Goal: Communication & Community: Share content

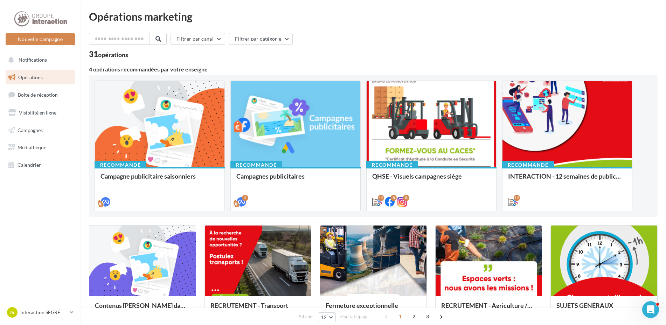
click at [26, 78] on span "Opérations" at bounding box center [30, 77] width 25 height 6
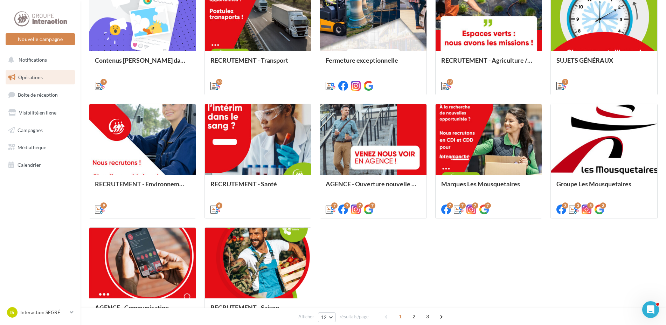
scroll to position [280, 0]
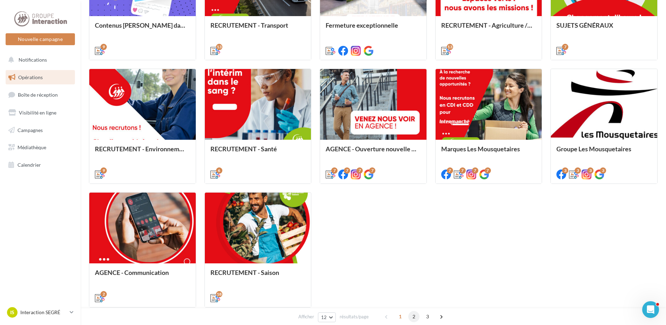
click at [415, 319] on span "2" at bounding box center [413, 316] width 11 height 11
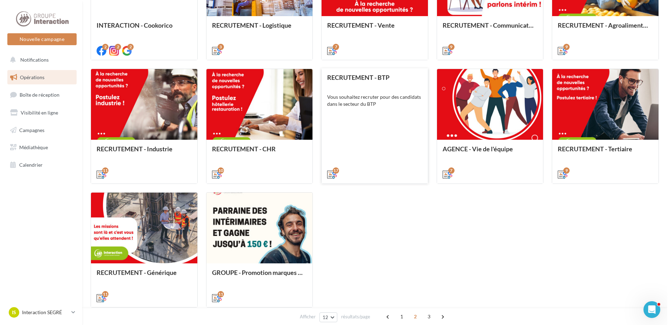
scroll to position [197, 0]
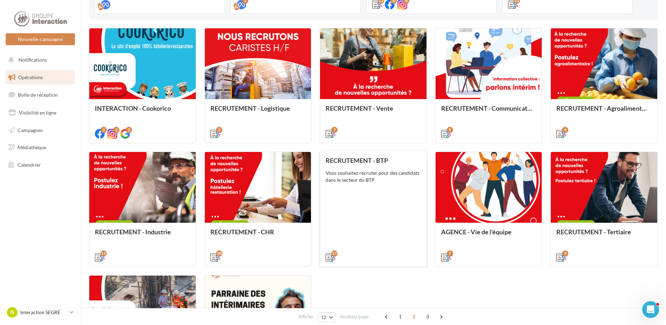
click at [380, 182] on div "Vous souhaitez recruter pour des candidats dans le secteur du BTP" at bounding box center [373, 176] width 95 height 14
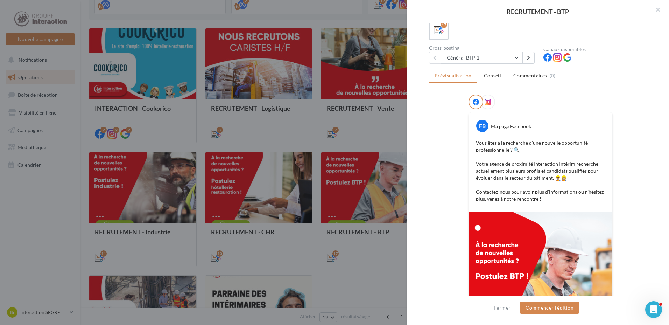
scroll to position [132, 0]
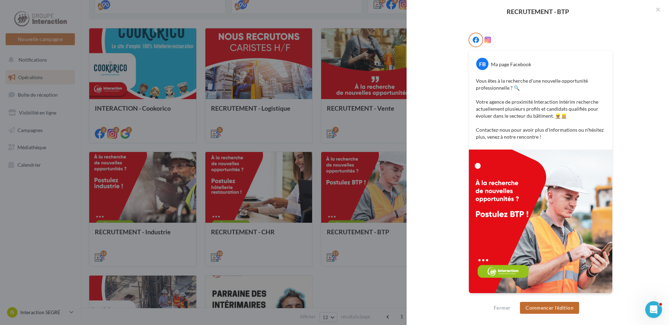
click at [557, 312] on button "Commencer l'édition" at bounding box center [549, 308] width 59 height 12
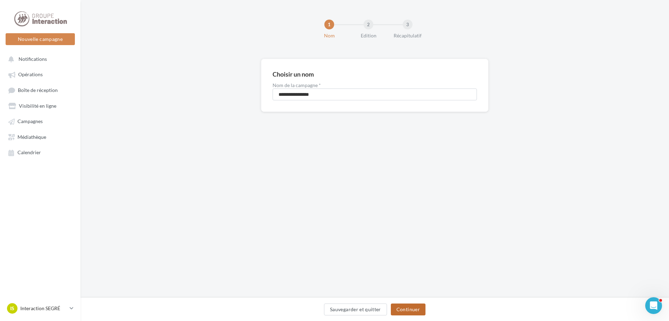
click at [412, 307] on button "Continuer" at bounding box center [408, 310] width 35 height 12
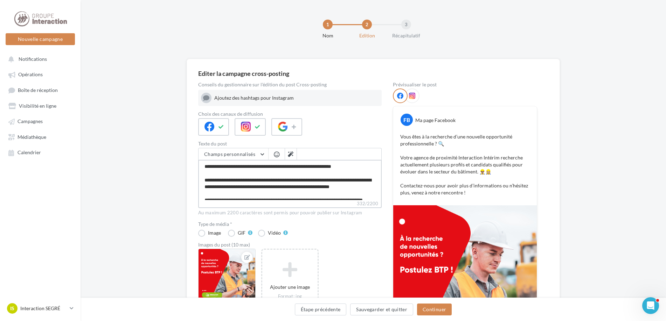
click at [252, 197] on textarea "**********" at bounding box center [289, 180] width 183 height 40
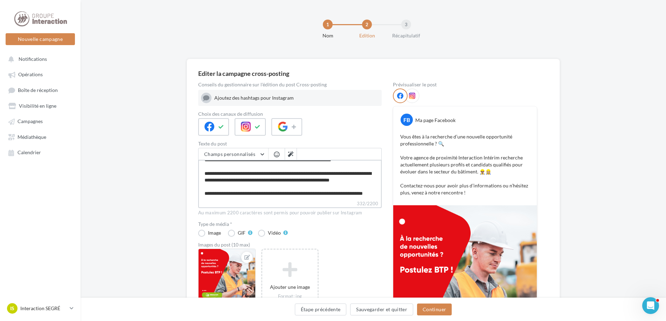
click at [240, 196] on textarea "**********" at bounding box center [289, 180] width 183 height 40
type textarea "**********"
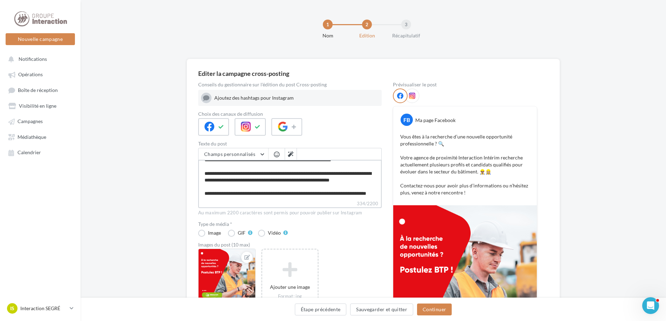
paste textarea "**********"
type textarea "**********"
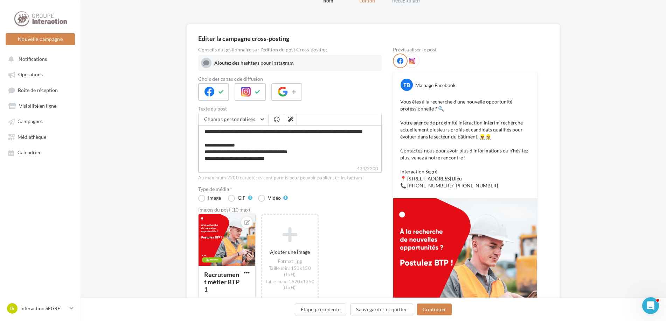
scroll to position [105, 0]
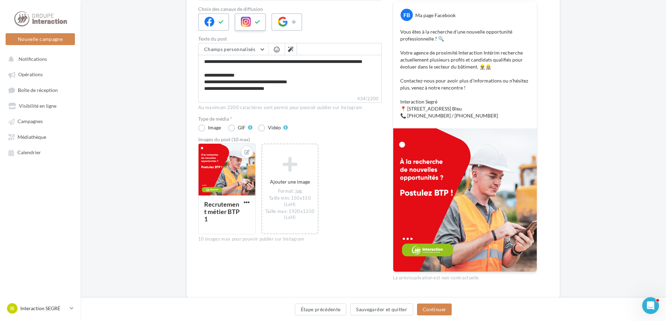
click at [250, 17] on icon at bounding box center [246, 22] width 10 height 10
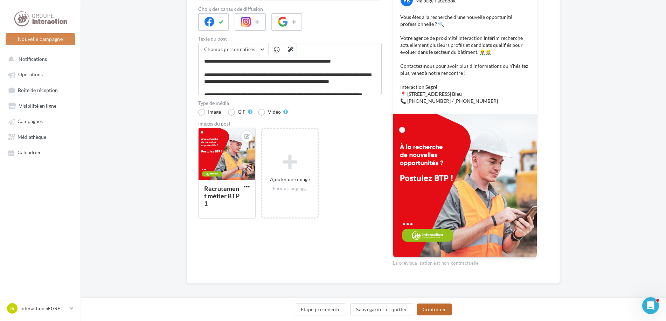
click at [442, 311] on button "Continuer" at bounding box center [434, 310] width 35 height 12
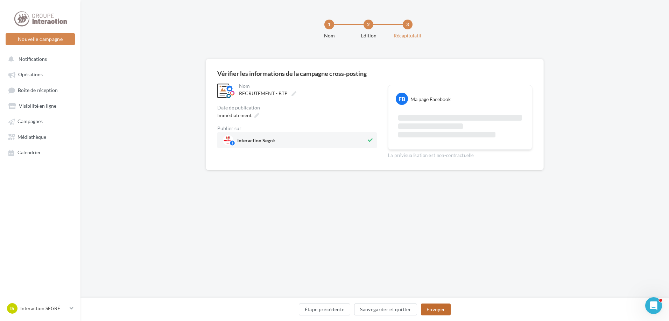
click at [443, 305] on button "Envoyer" at bounding box center [436, 310] width 30 height 12
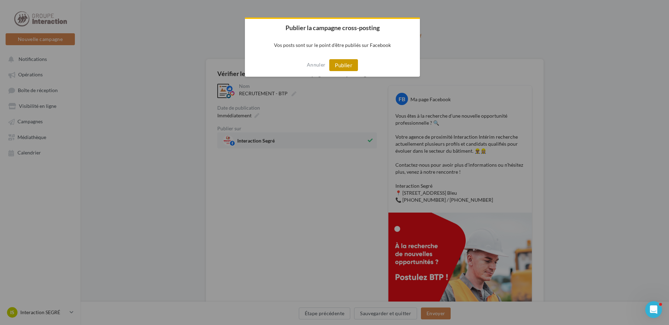
click at [352, 62] on button "Publier" at bounding box center [343, 65] width 29 height 12
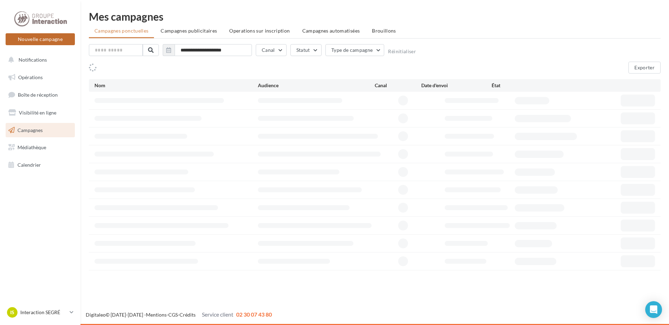
click at [49, 36] on button "Nouvelle campagne" at bounding box center [40, 39] width 69 height 12
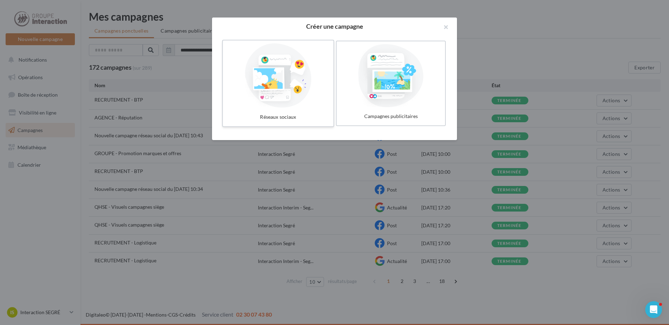
click at [300, 71] on div at bounding box center [278, 75] width 105 height 64
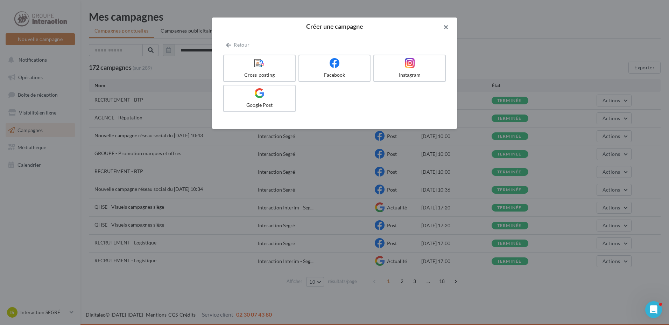
click at [445, 27] on button "button" at bounding box center [443, 28] width 28 height 21
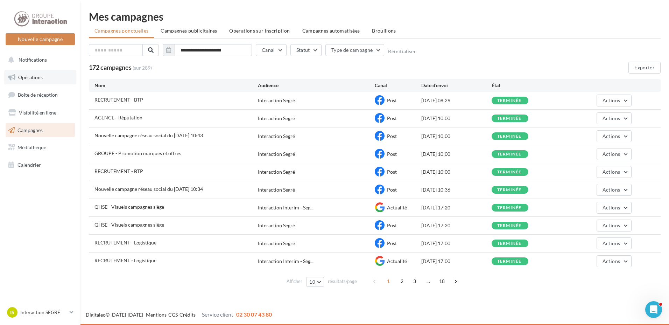
click at [44, 79] on link "Opérations" at bounding box center [40, 77] width 72 height 15
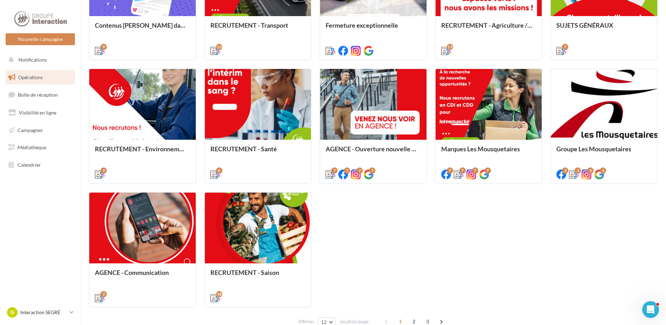
scroll to position [315, 0]
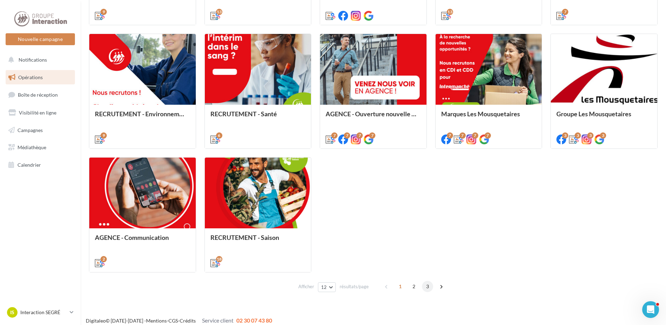
click at [424, 289] on span "3" at bounding box center [427, 286] width 11 height 11
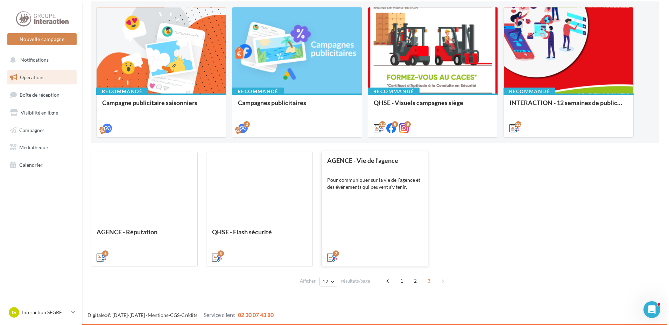
scroll to position [74, 0]
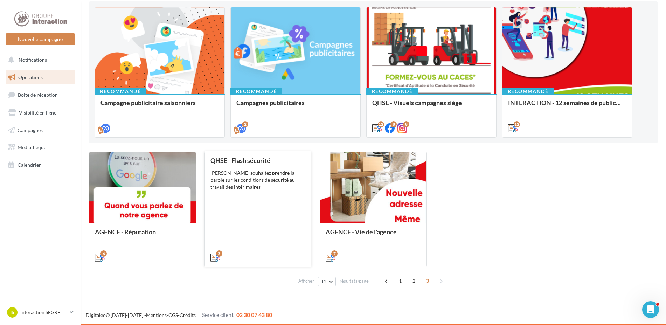
click at [273, 197] on div "QHSE - Flash sécurité Vous souhaitez prendre la parole sur les conditions de sé…" at bounding box center [257, 208] width 95 height 103
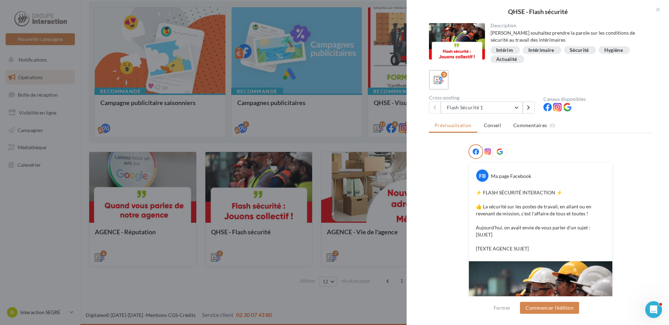
scroll to position [35, 0]
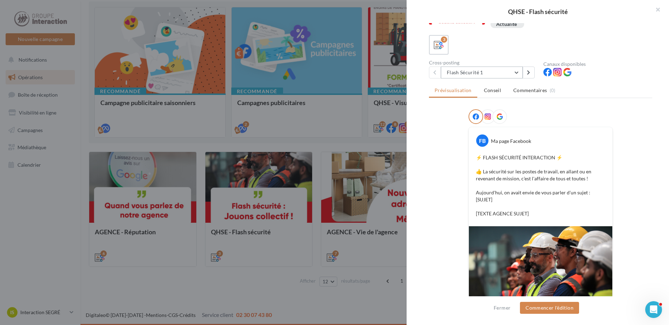
click at [519, 70] on button "Flash Sécurité 1" at bounding box center [482, 73] width 82 height 12
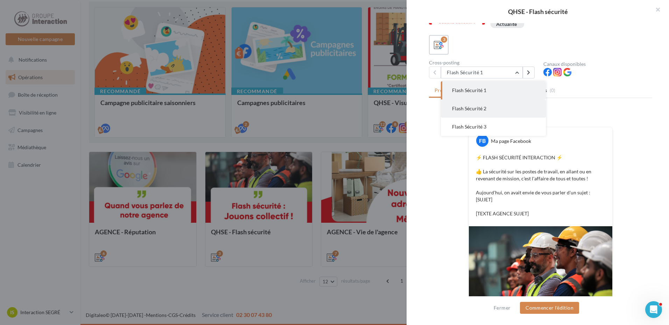
click at [466, 107] on span "Flash Sécurité 2" at bounding box center [469, 108] width 34 height 6
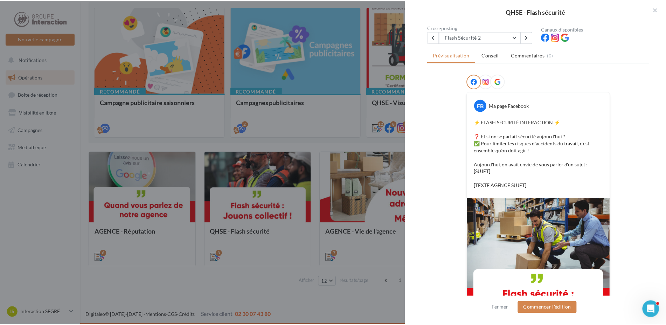
scroll to position [119, 0]
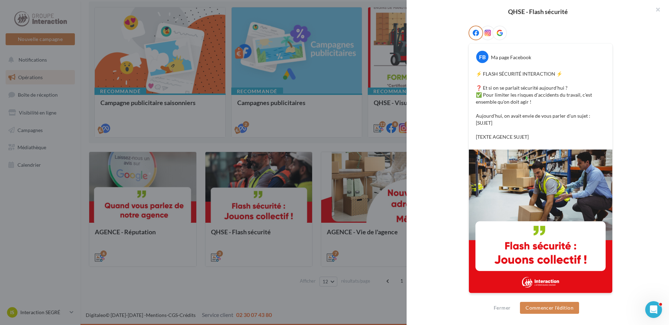
click at [228, 280] on div at bounding box center [334, 162] width 669 height 325
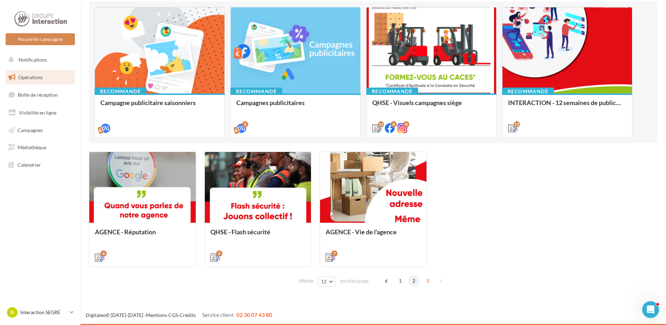
click at [408, 278] on span "2" at bounding box center [413, 280] width 11 height 11
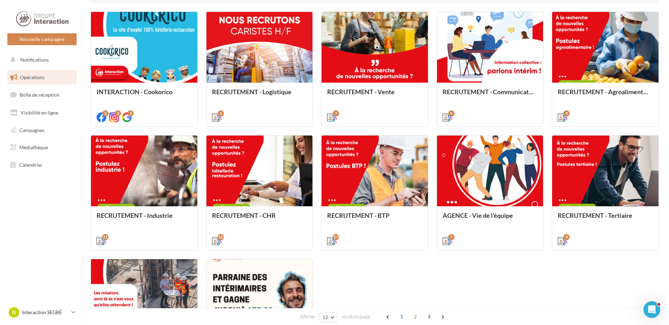
scroll to position [249, 0]
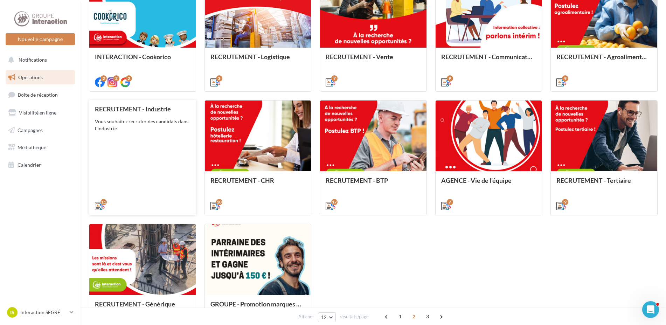
click at [131, 151] on div "RECRUTEMENT - Industrie Vous souhaitez recruter des candidats dans l'industrie" at bounding box center [142, 156] width 95 height 103
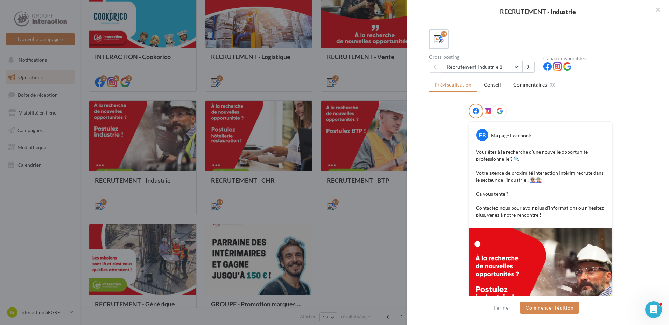
scroll to position [105, 0]
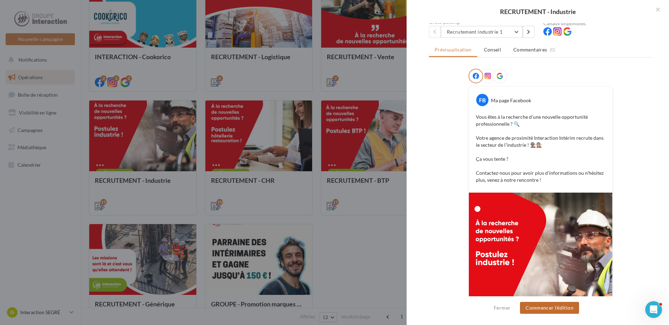
click at [545, 310] on button "Commencer l'édition" at bounding box center [549, 308] width 59 height 12
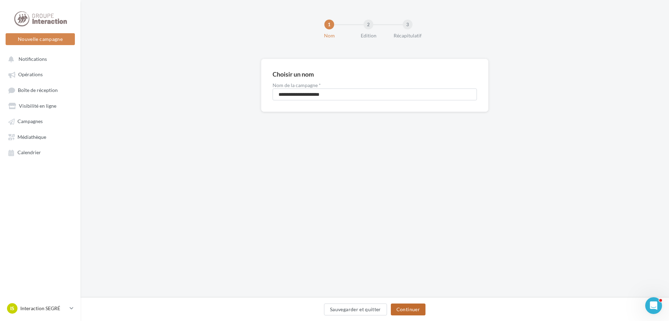
click at [405, 311] on button "Continuer" at bounding box center [408, 310] width 35 height 12
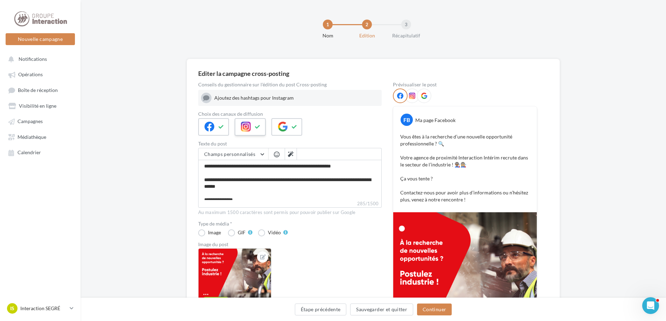
click at [259, 127] on icon at bounding box center [258, 127] width 6 height 5
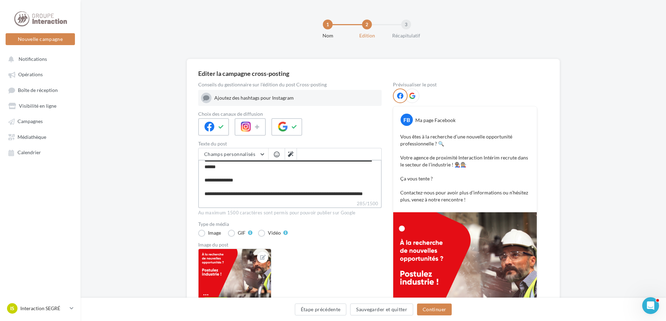
click at [242, 194] on textarea "**********" at bounding box center [289, 180] width 183 height 40
type textarea "**********"
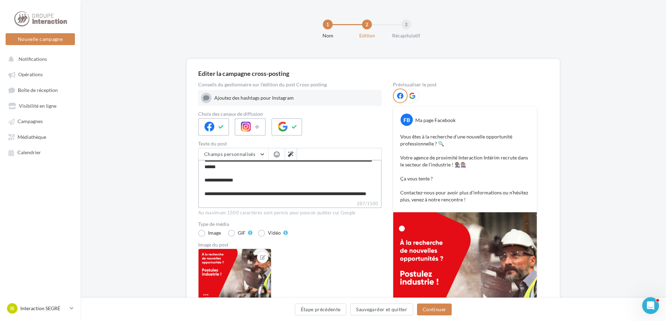
paste textarea "**********"
type textarea "**********"
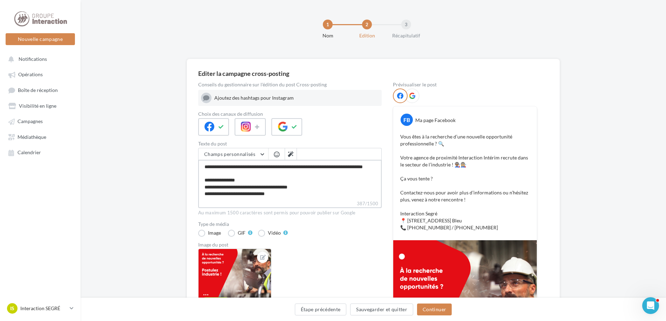
scroll to position [105, 0]
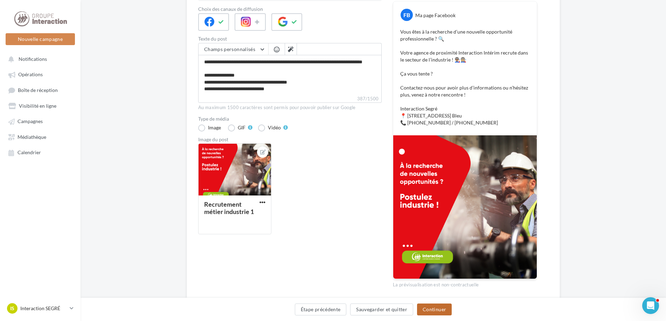
click at [439, 309] on button "Continuer" at bounding box center [434, 310] width 35 height 12
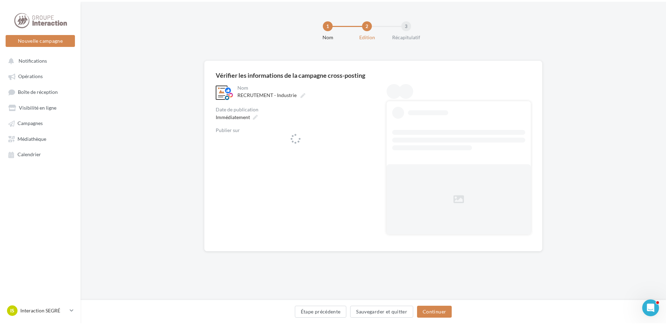
scroll to position [0, 0]
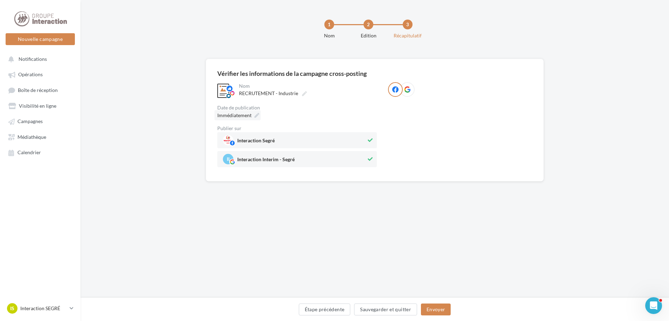
click at [259, 116] on icon at bounding box center [257, 115] width 5 height 5
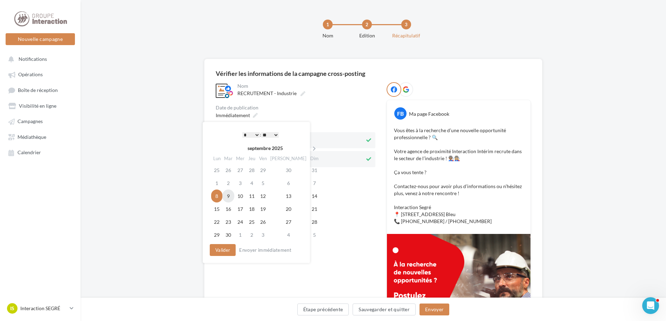
click at [228, 198] on td "9" at bounding box center [228, 196] width 12 height 13
click at [225, 251] on button "Valider" at bounding box center [221, 250] width 26 height 12
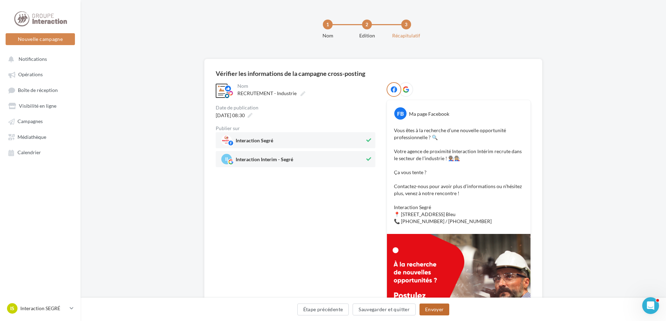
click at [435, 308] on button "Envoyer" at bounding box center [434, 310] width 30 height 12
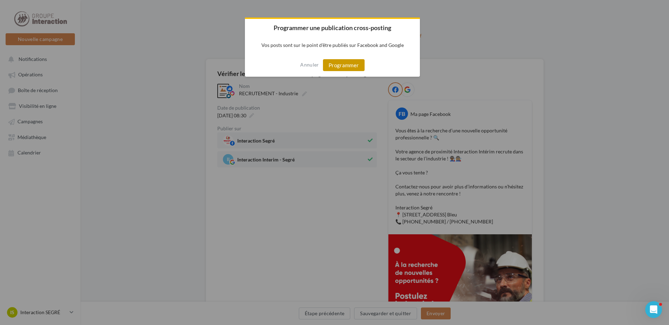
click at [340, 67] on button "Programmer" at bounding box center [344, 65] width 42 height 12
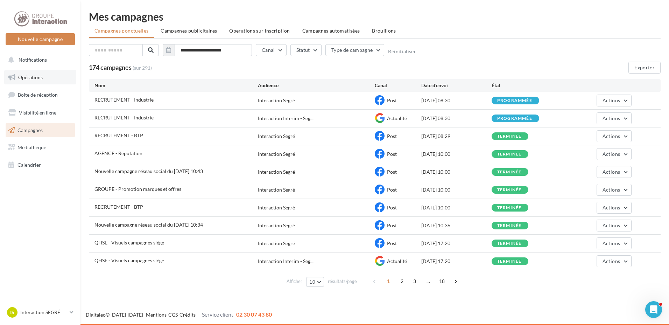
click at [37, 76] on span "Opérations" at bounding box center [30, 77] width 25 height 6
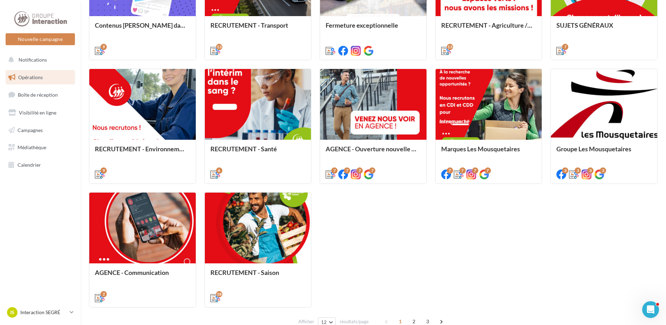
scroll to position [315, 0]
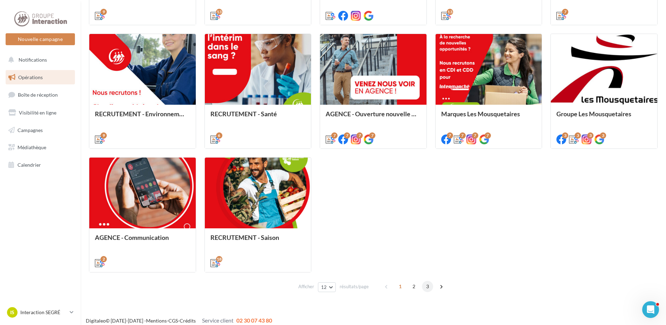
click at [425, 288] on span "3" at bounding box center [427, 286] width 11 height 11
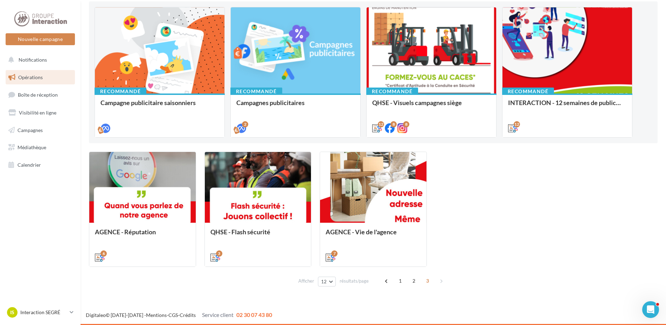
scroll to position [74, 0]
click at [398, 284] on span "1" at bounding box center [400, 280] width 11 height 11
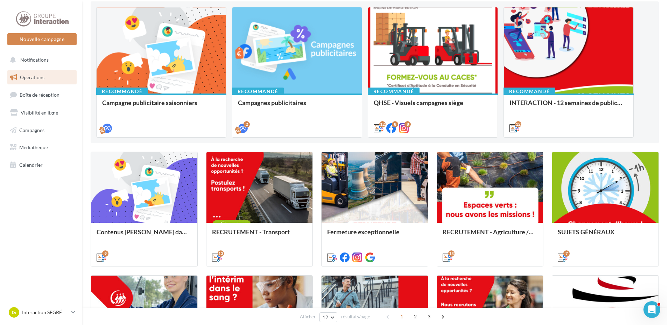
scroll to position [197, 0]
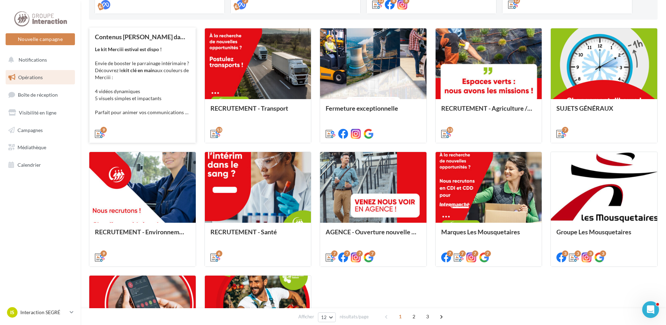
click at [95, 55] on div "Le kit Merciii estival est dispo ! Envie de booster le parrainage intérimaire ?…" at bounding box center [142, 81] width 95 height 70
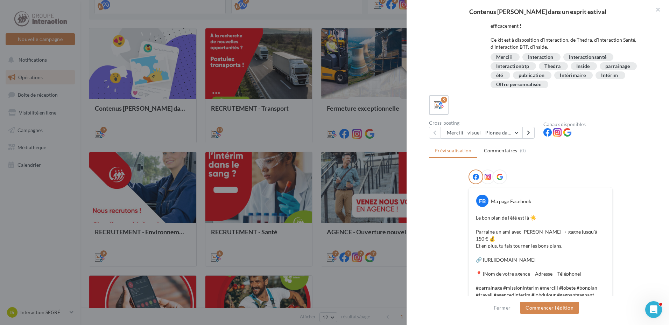
scroll to position [140, 0]
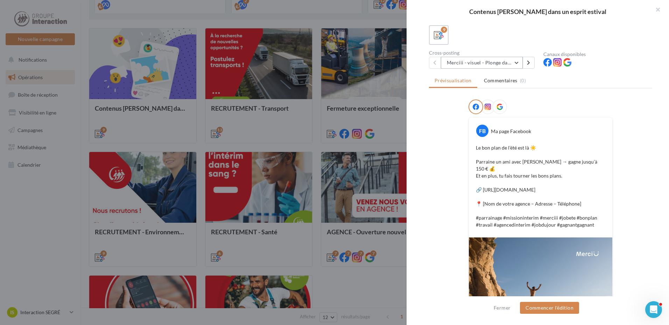
click at [521, 60] on button "Merciii - visuel - Plonge dans le grand bain !" at bounding box center [482, 63] width 82 height 12
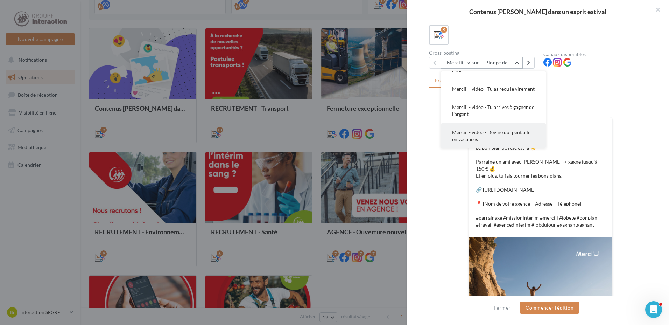
scroll to position [115, 0]
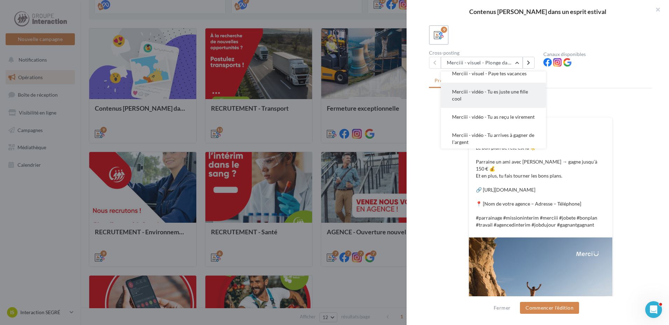
click at [512, 92] on span "Merciii - vidéo - Tu es juste une fille cool" at bounding box center [490, 95] width 76 height 13
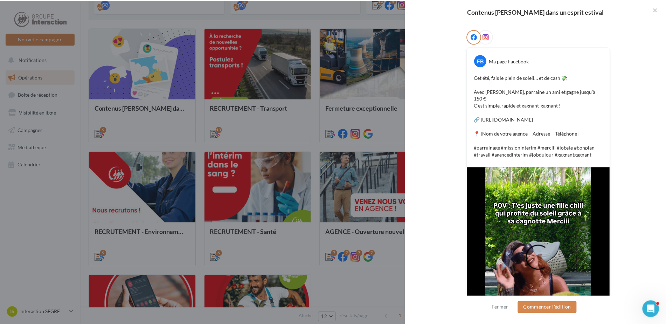
scroll to position [245, 0]
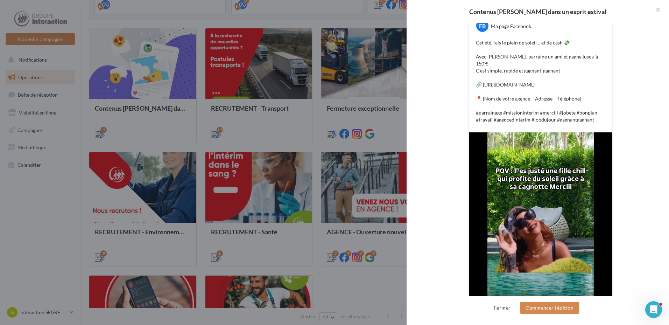
click at [496, 309] on button "Fermer" at bounding box center [502, 308] width 22 height 8
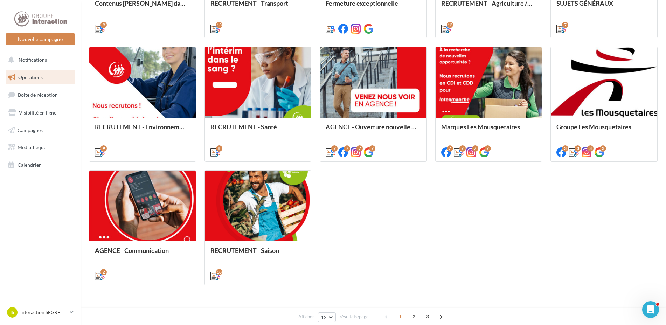
scroll to position [321, 0]
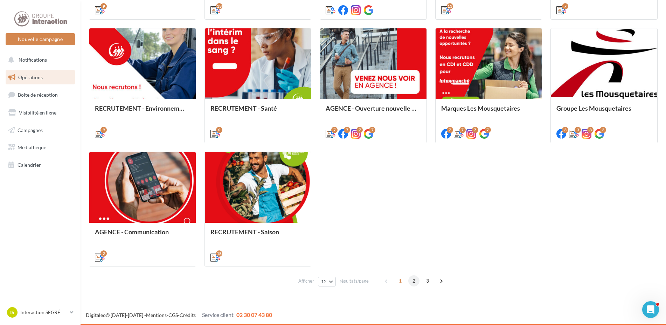
click at [413, 280] on span "2" at bounding box center [413, 280] width 11 height 11
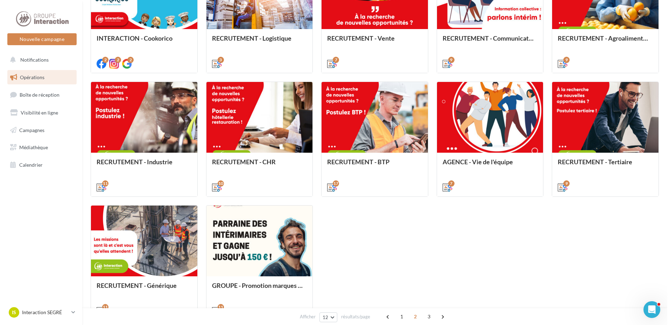
scroll to position [302, 0]
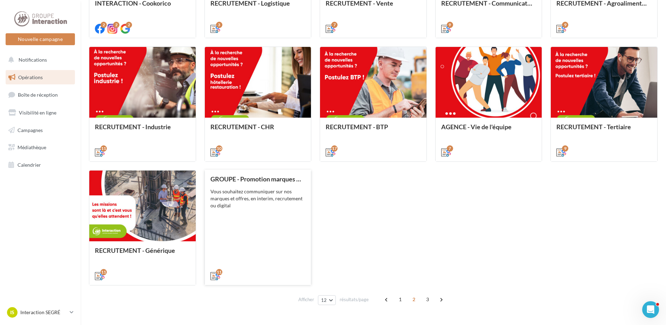
click at [250, 210] on div "GROUPE - Promotion marques et offres Vous souhaitez communiquer sur nos marques…" at bounding box center [257, 226] width 95 height 103
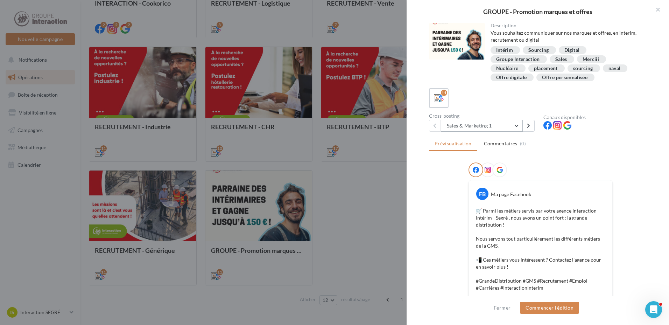
click at [515, 123] on button "Sales & Marketing 1" at bounding box center [482, 126] width 82 height 12
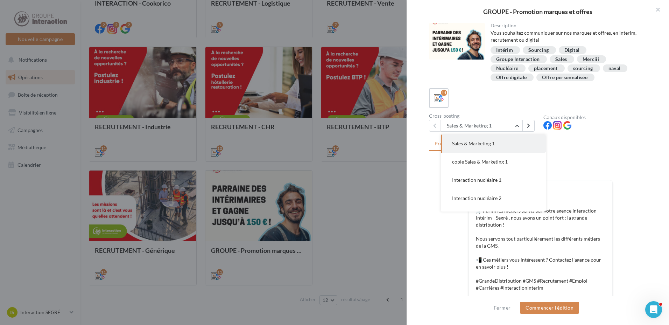
click at [449, 233] on div "FB Ma page Facebook 🛒 Parmi les métiers servis par votre agence Interaction Int…" at bounding box center [540, 307] width 223 height 291
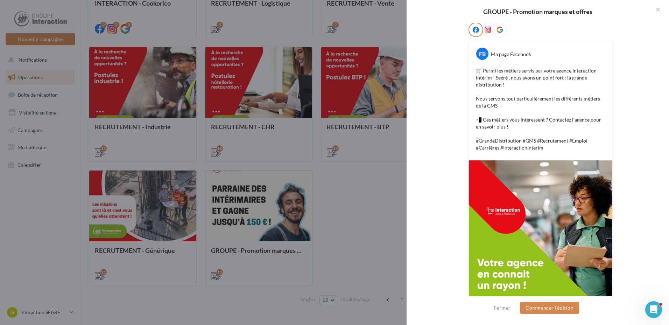
scroll to position [35, 0]
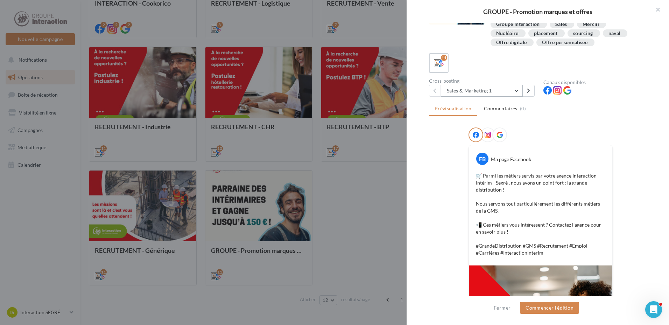
click at [516, 94] on button "Sales & Marketing 1" at bounding box center [482, 91] width 82 height 12
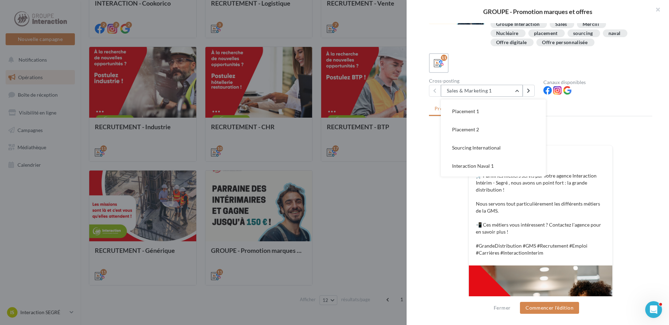
scroll to position [123, 0]
click at [464, 165] on span "Mercii 1" at bounding box center [461, 167] width 18 height 6
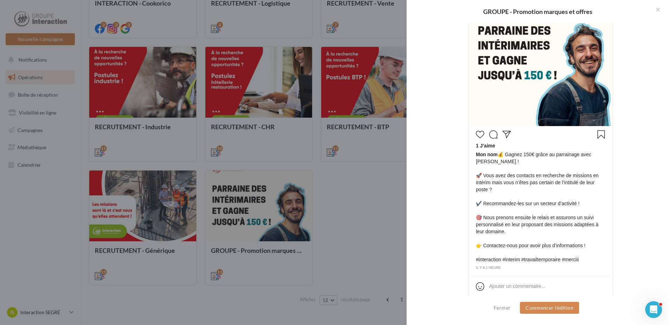
scroll to position [215, 0]
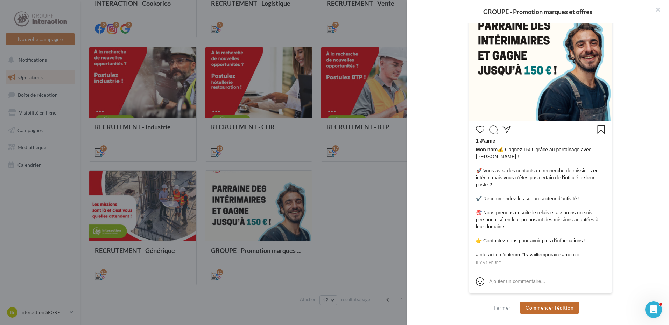
click at [545, 310] on button "Commencer l'édition" at bounding box center [549, 308] width 59 height 12
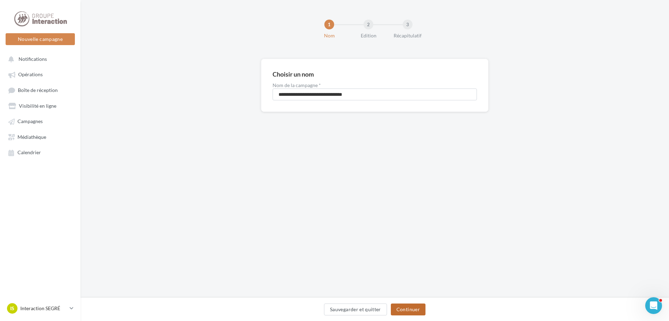
click at [421, 307] on button "Continuer" at bounding box center [408, 310] width 35 height 12
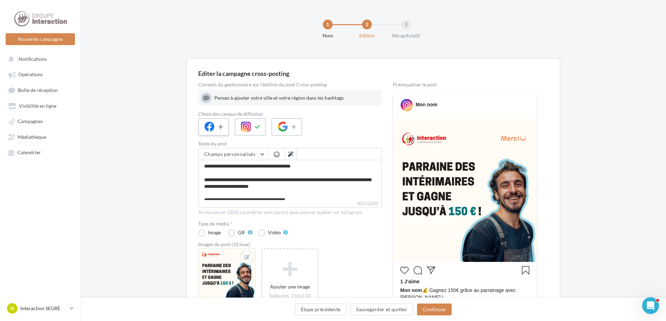
click at [220, 129] on icon at bounding box center [221, 127] width 6 height 5
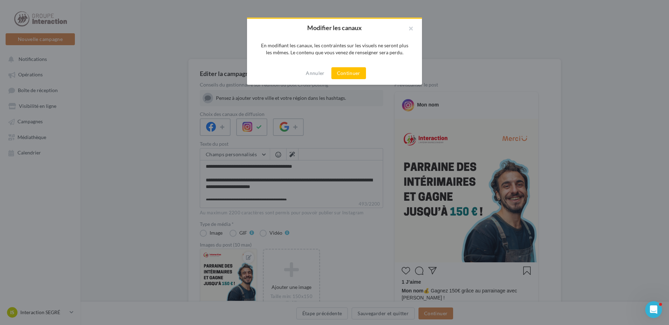
click at [349, 67] on div "Annuler Continuer" at bounding box center [334, 73] width 175 height 23
click at [361, 75] on button "Continuer" at bounding box center [349, 73] width 35 height 12
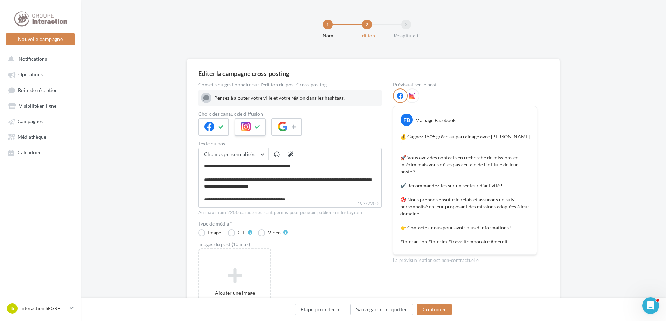
click at [256, 126] on icon at bounding box center [258, 127] width 6 height 5
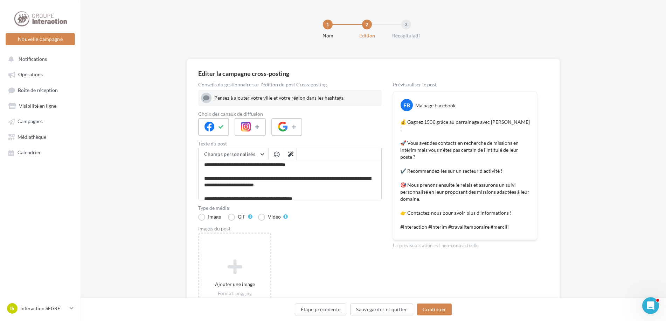
scroll to position [54, 0]
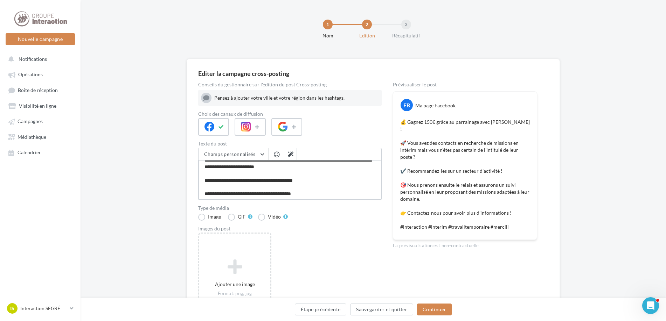
click at [315, 180] on textarea "**********" at bounding box center [289, 180] width 183 height 40
type textarea "**********"
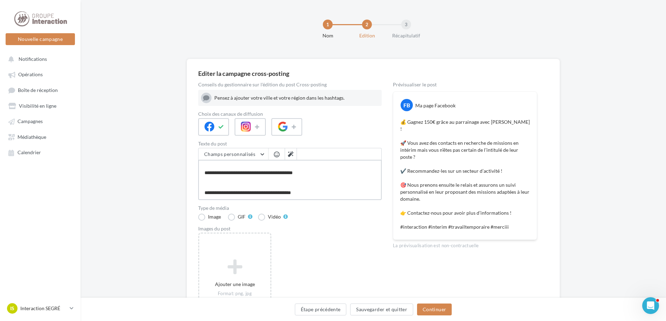
type textarea "**********"
paste textarea "**********"
type textarea "**********"
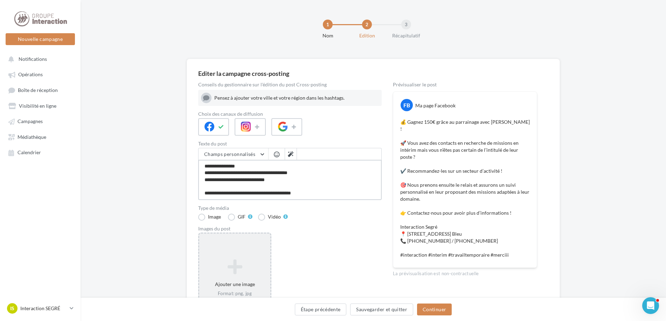
type textarea "**********"
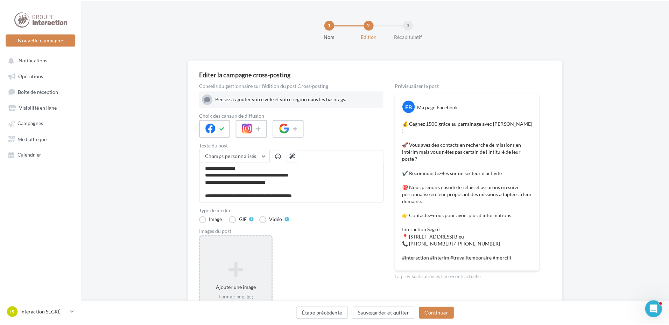
scroll to position [81, 0]
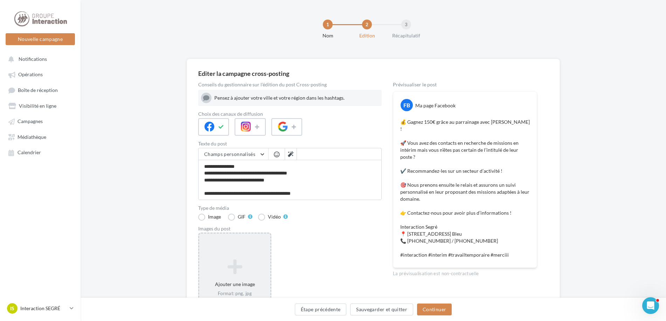
click at [228, 263] on icon at bounding box center [234, 267] width 65 height 17
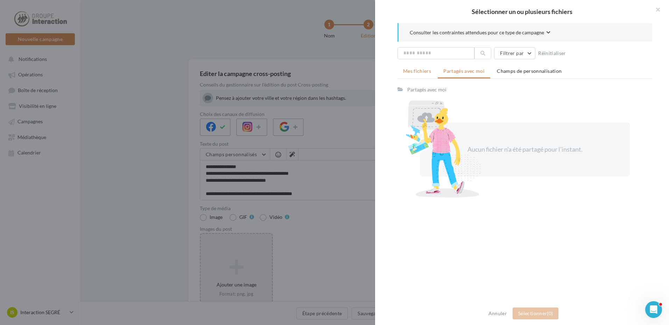
click at [418, 69] on span "Mes fichiers" at bounding box center [417, 71] width 28 height 6
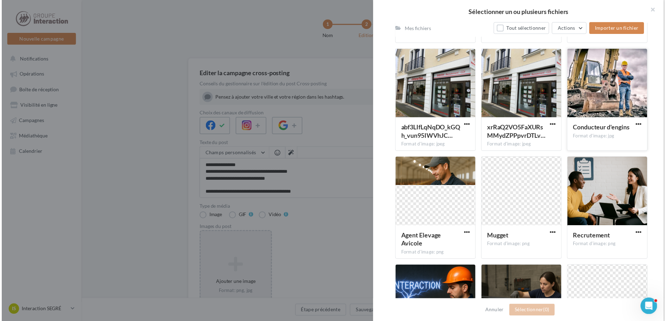
scroll to position [584, 0]
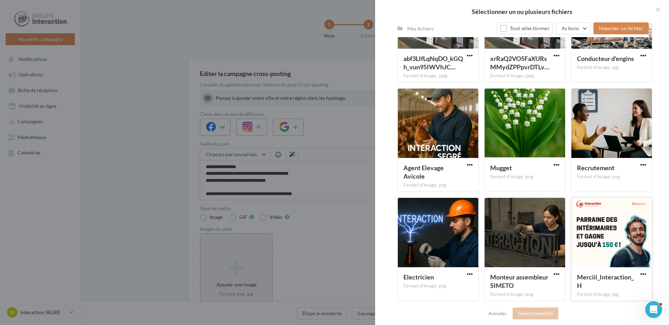
click at [601, 237] on div at bounding box center [612, 233] width 81 height 70
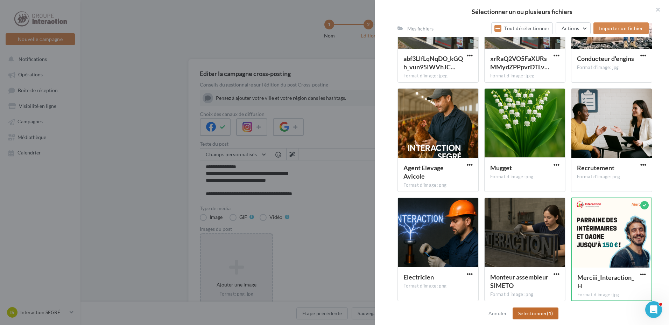
click at [549, 313] on span "(1)" at bounding box center [550, 313] width 6 height 6
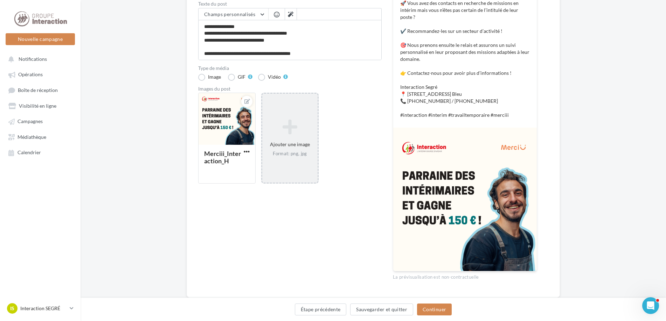
scroll to position [151, 0]
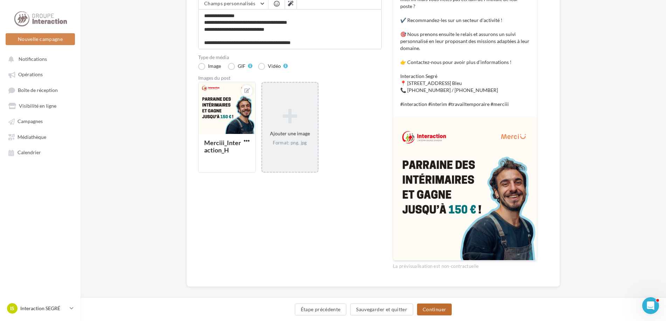
click at [445, 311] on button "Continuer" at bounding box center [434, 310] width 35 height 12
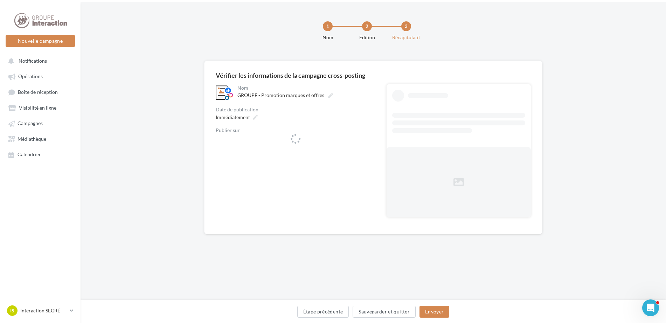
scroll to position [0, 0]
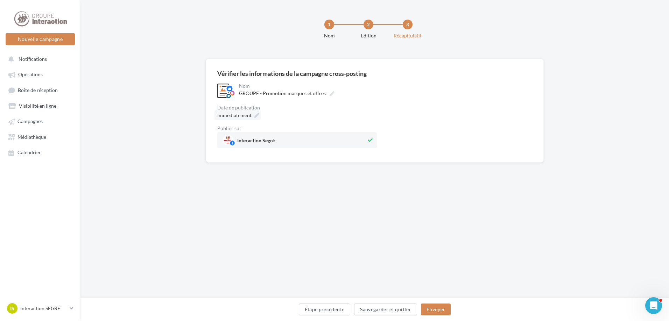
click at [249, 114] on span "Immédiatement" at bounding box center [234, 115] width 34 height 6
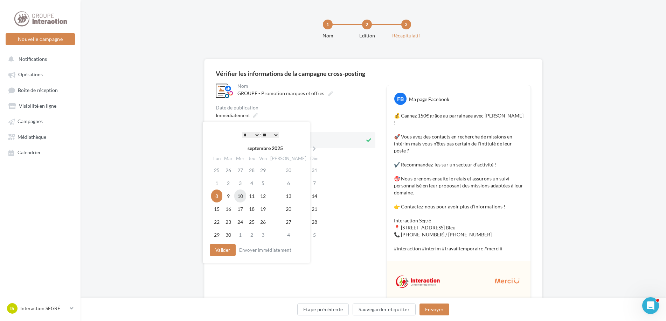
click at [244, 197] on td "10" at bounding box center [240, 196] width 12 height 13
click at [221, 254] on button "Valider" at bounding box center [221, 250] width 26 height 12
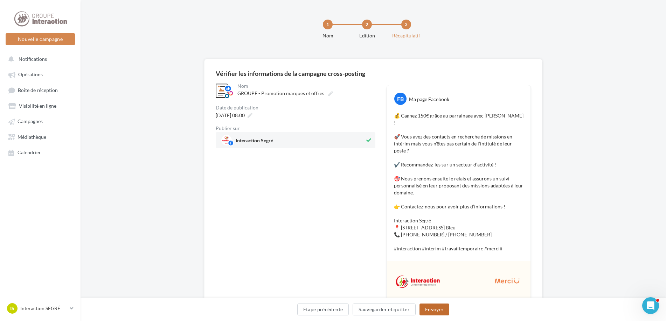
click at [437, 309] on button "Envoyer" at bounding box center [434, 310] width 30 height 12
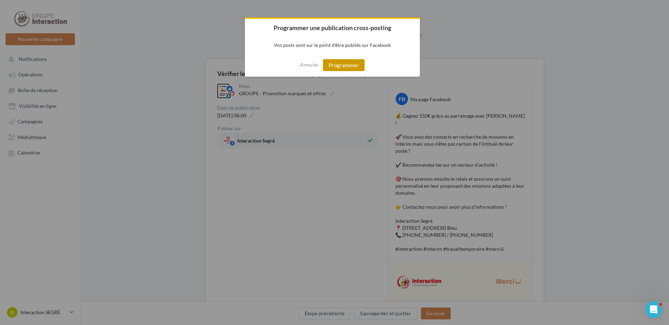
click at [347, 62] on button "Programmer" at bounding box center [344, 65] width 42 height 12
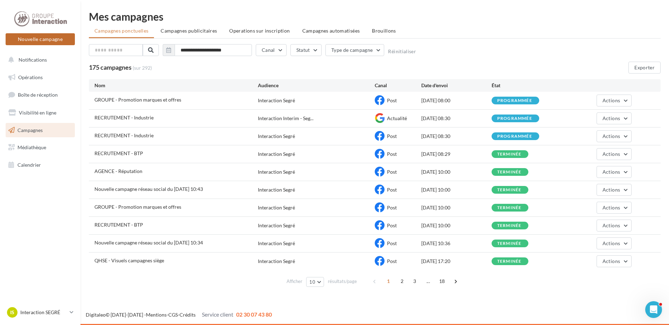
click at [40, 42] on button "Nouvelle campagne" at bounding box center [40, 39] width 69 height 12
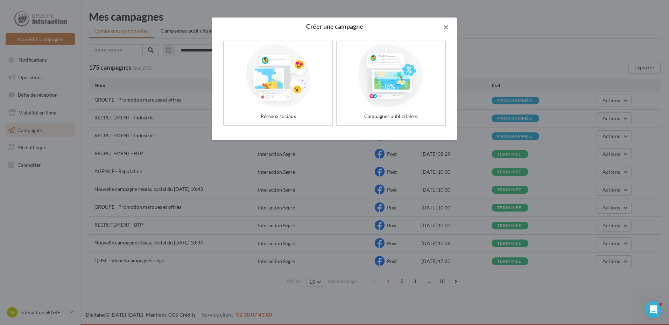
click at [449, 24] on button "button" at bounding box center [443, 28] width 28 height 21
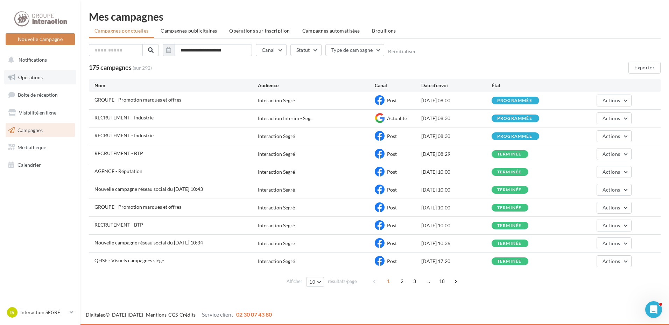
click at [30, 74] on span "Opérations" at bounding box center [30, 77] width 25 height 6
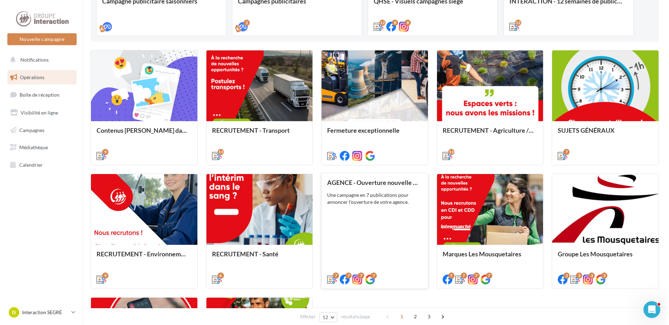
scroll to position [210, 0]
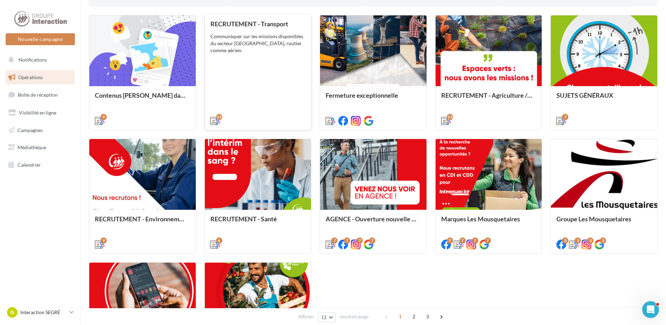
click at [241, 71] on div "RECRUTEMENT - Transport Communiquer sur les missions disponibles du secteur Tra…" at bounding box center [257, 71] width 95 height 103
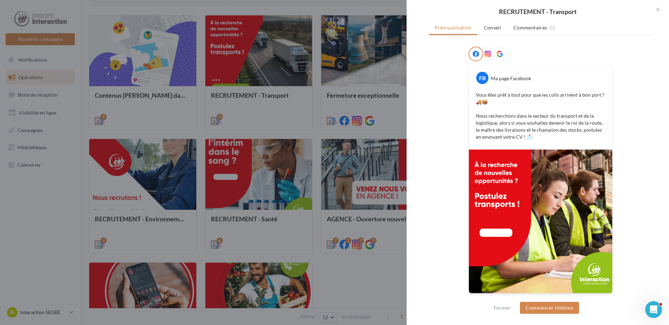
scroll to position [47, 0]
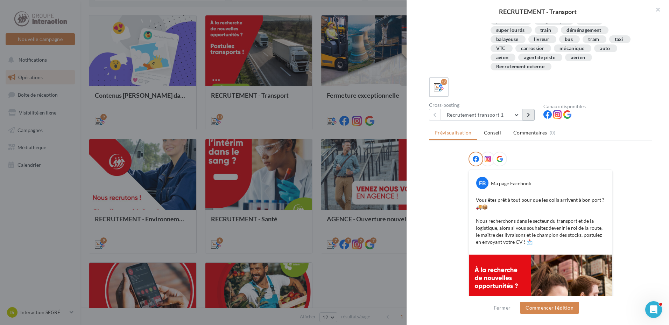
click at [524, 111] on button at bounding box center [529, 115] width 12 height 12
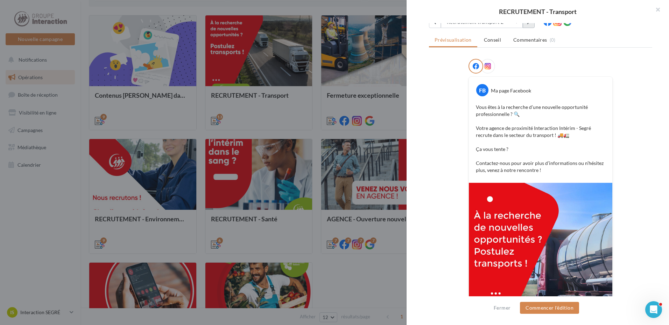
scroll to position [173, 0]
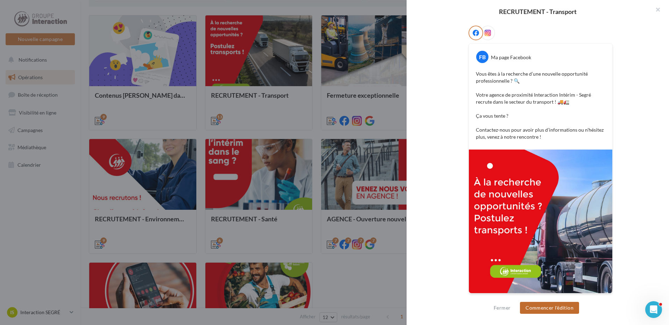
click at [557, 310] on button "Commencer l'édition" at bounding box center [549, 308] width 59 height 12
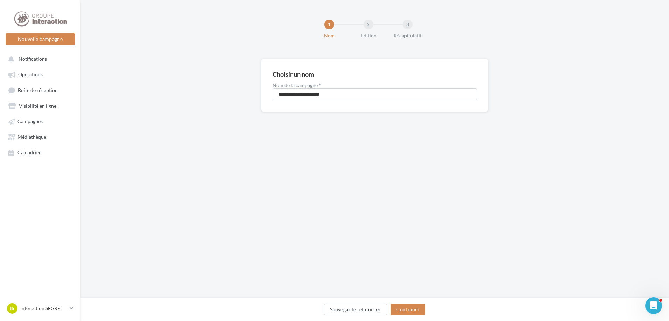
click at [414, 303] on div "Sauvegarder et quitter Continuer" at bounding box center [375, 309] width 589 height 23
click at [412, 312] on button "Continuer" at bounding box center [408, 310] width 35 height 12
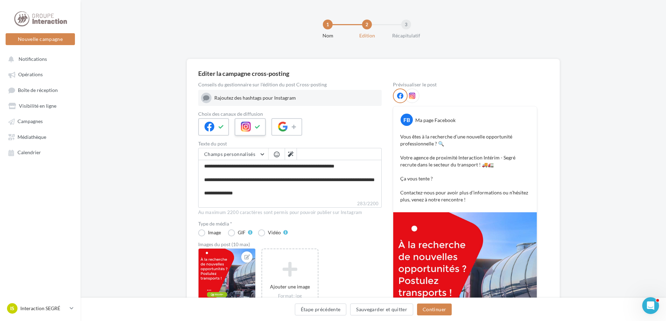
click at [257, 125] on icon at bounding box center [258, 127] width 6 height 5
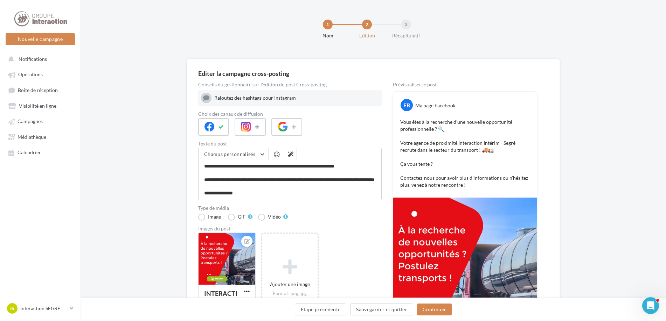
scroll to position [27, 0]
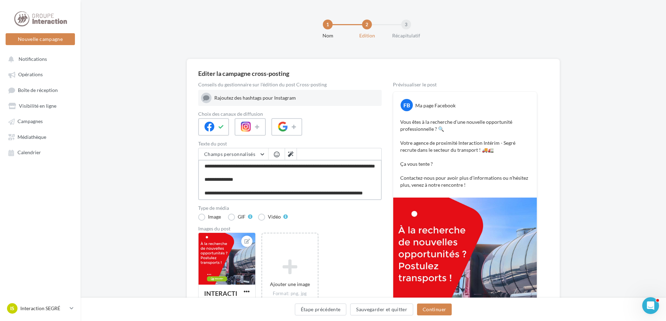
click at [233, 197] on textarea "**********" at bounding box center [289, 180] width 183 height 40
type textarea "**********"
paste textarea "**********"
type textarea "**********"
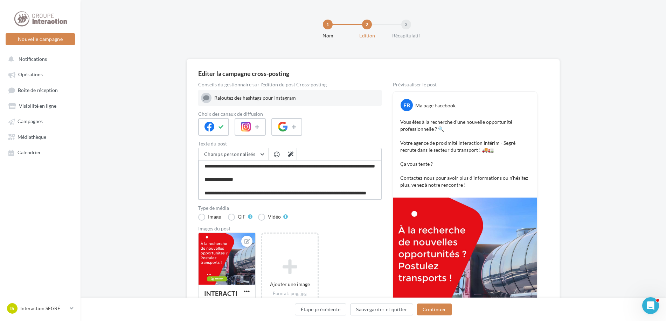
type textarea "**********"
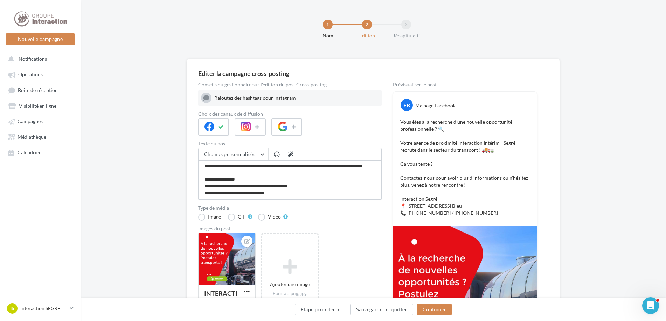
scroll to position [116, 0]
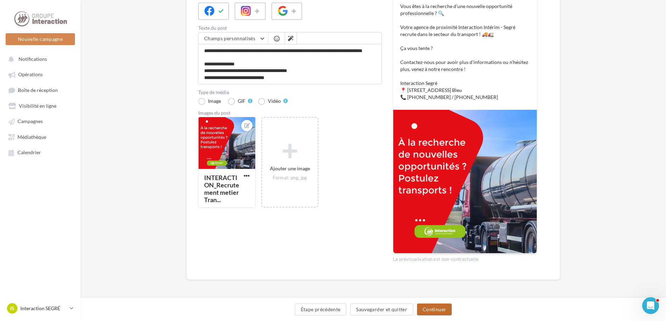
click at [440, 310] on button "Continuer" at bounding box center [434, 310] width 35 height 12
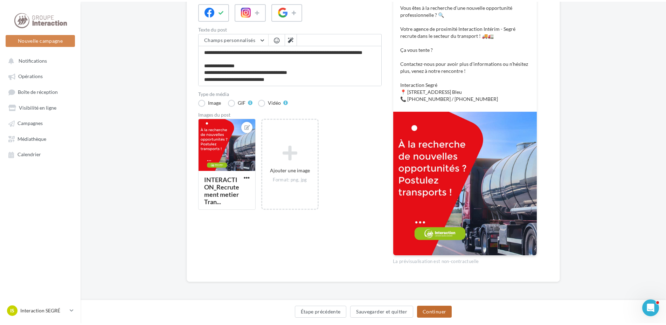
scroll to position [0, 0]
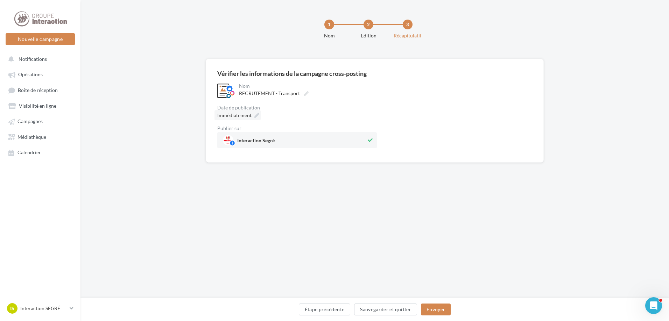
click at [244, 117] on span "Immédiatement" at bounding box center [234, 115] width 34 height 6
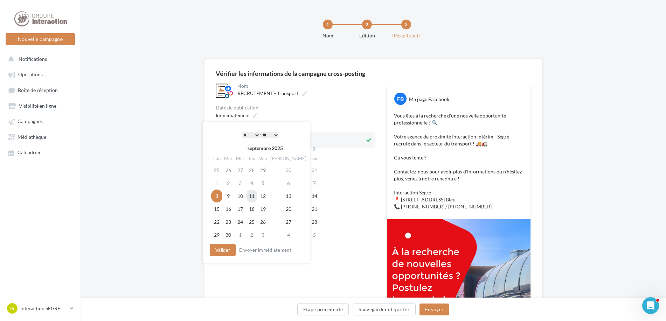
click at [257, 201] on td "11" at bounding box center [251, 196] width 11 height 13
click at [222, 255] on button "Valider" at bounding box center [221, 250] width 26 height 12
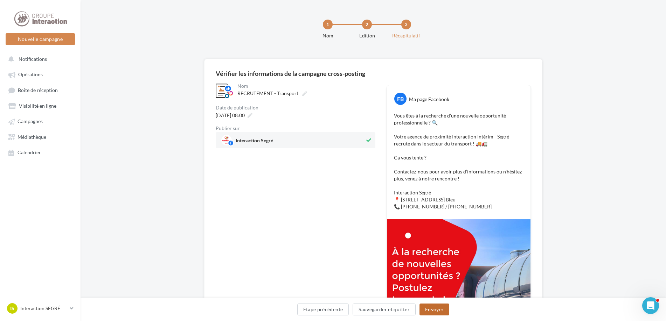
click at [437, 312] on button "Envoyer" at bounding box center [434, 310] width 30 height 12
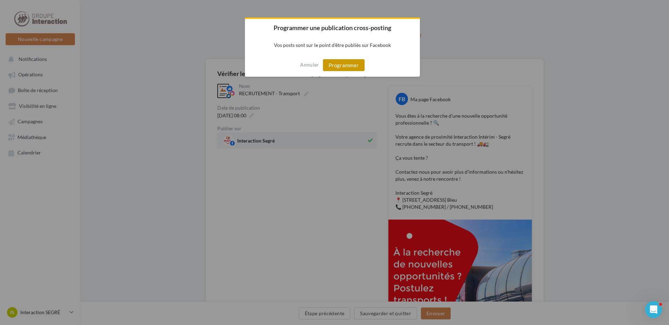
click at [355, 63] on button "Programmer" at bounding box center [344, 65] width 42 height 12
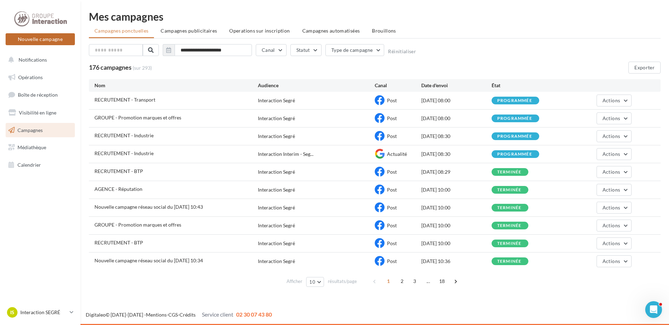
click at [50, 42] on button "Nouvelle campagne" at bounding box center [40, 39] width 69 height 12
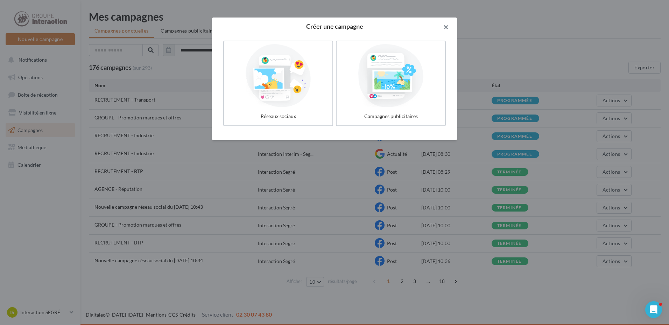
click at [443, 29] on button "button" at bounding box center [443, 28] width 28 height 21
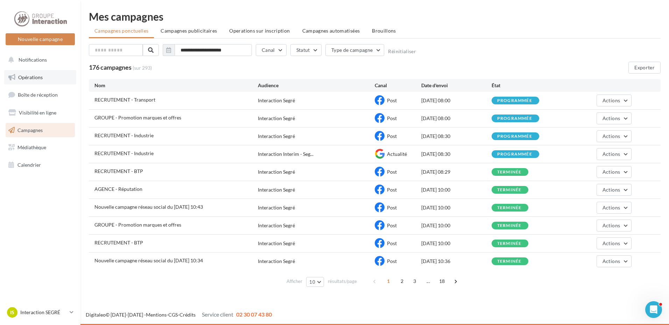
click at [39, 77] on span "Opérations" at bounding box center [30, 77] width 25 height 6
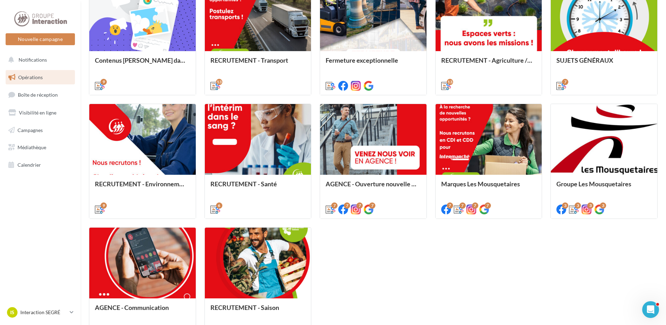
scroll to position [321, 0]
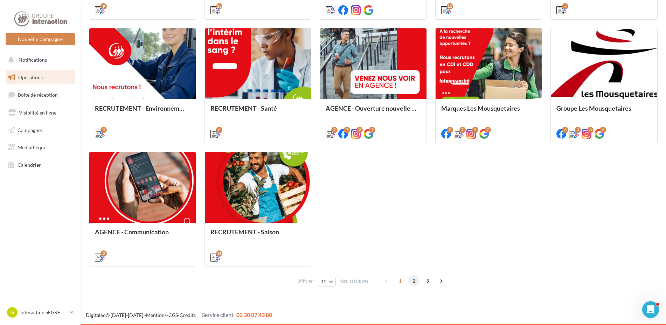
click at [412, 283] on span "2" at bounding box center [413, 280] width 11 height 11
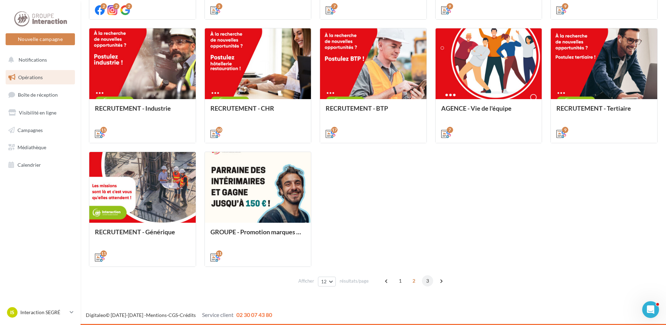
click at [425, 280] on span "3" at bounding box center [427, 280] width 11 height 11
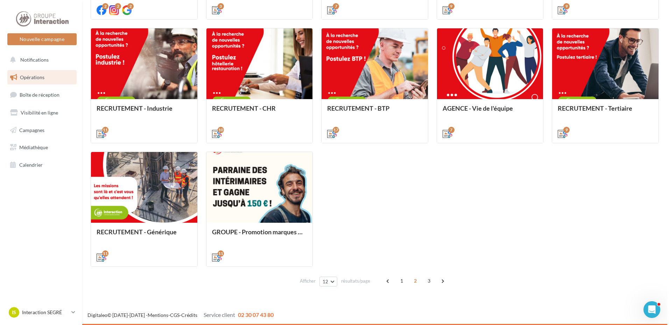
scroll to position [74, 0]
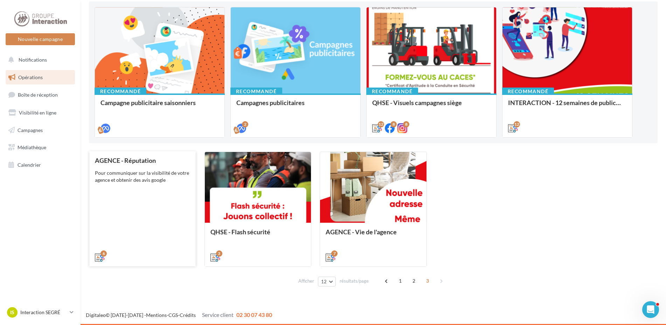
click at [171, 194] on div "AGENCE - Réputation Pour communiquer sur la visibilité de votre agence et obten…" at bounding box center [142, 208] width 95 height 103
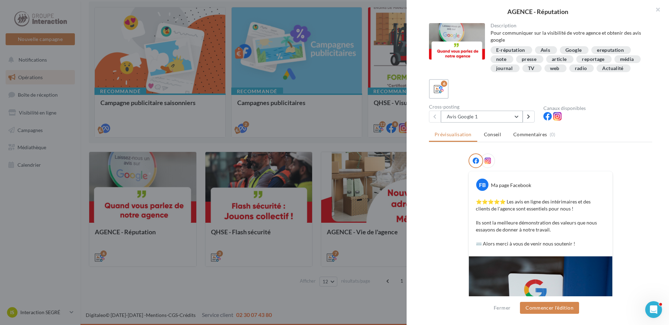
click at [516, 123] on button "Avis Google 1" at bounding box center [482, 117] width 82 height 12
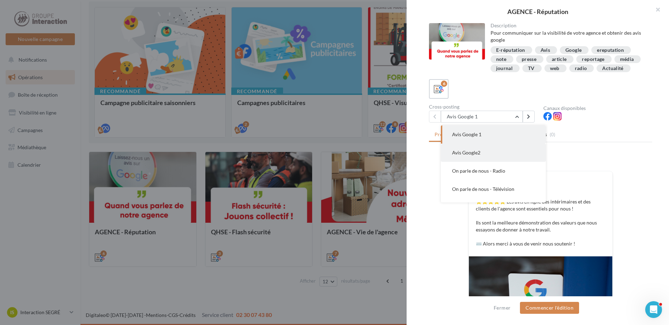
click at [486, 155] on button "Avis Google2" at bounding box center [493, 153] width 105 height 18
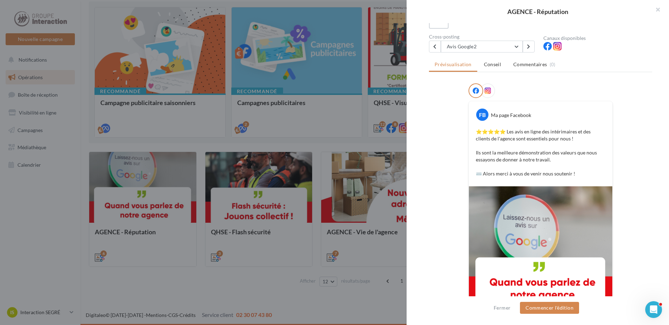
scroll to position [105, 0]
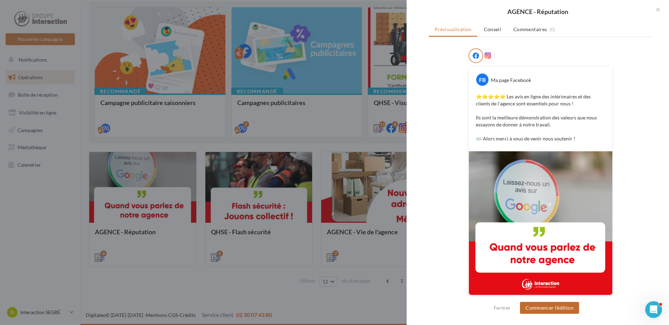
click at [559, 309] on button "Commencer l'édition" at bounding box center [549, 308] width 59 height 12
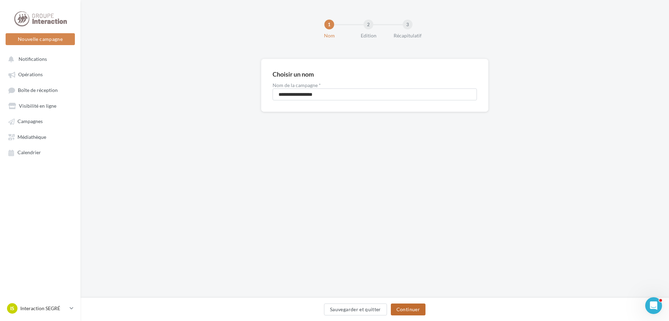
click at [420, 309] on button "Continuer" at bounding box center [408, 310] width 35 height 12
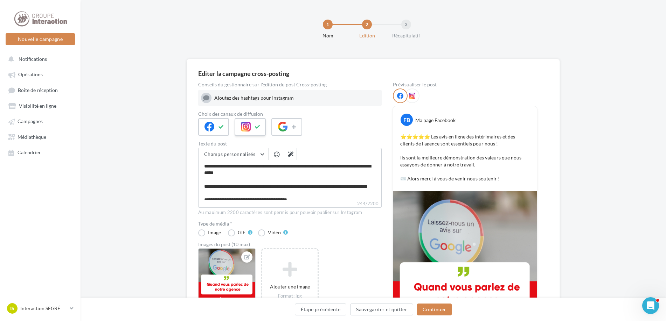
click at [259, 127] on icon at bounding box center [258, 127] width 6 height 5
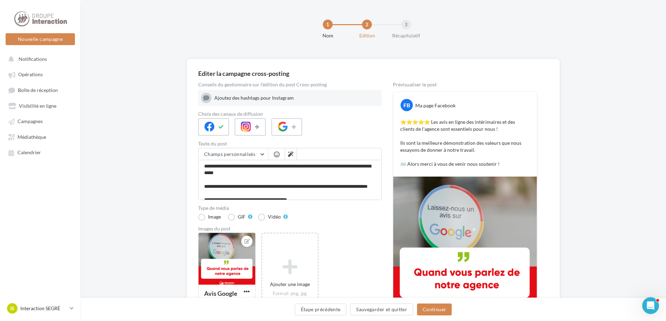
scroll to position [67, 0]
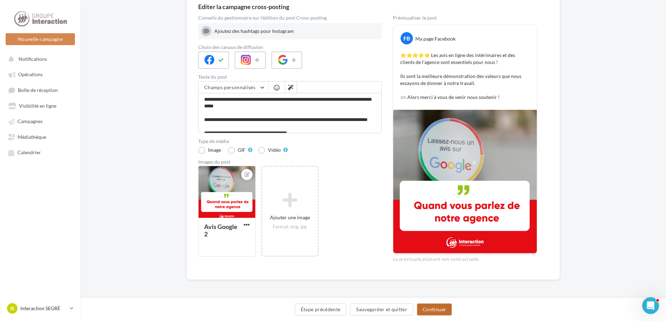
click at [443, 311] on button "Continuer" at bounding box center [434, 310] width 35 height 12
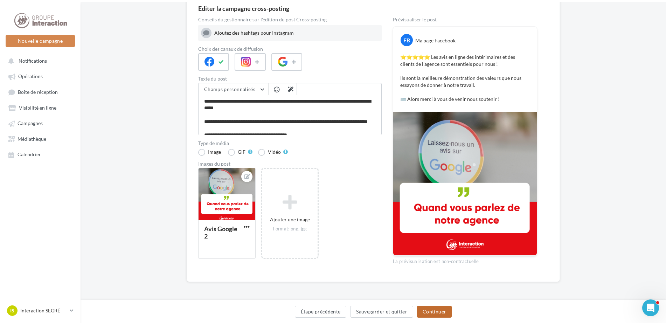
scroll to position [0, 0]
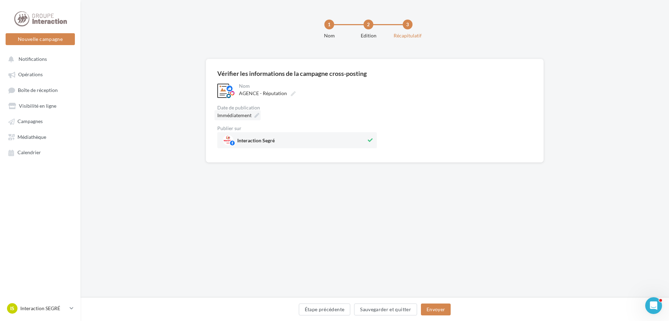
click at [255, 117] on icon at bounding box center [257, 115] width 5 height 5
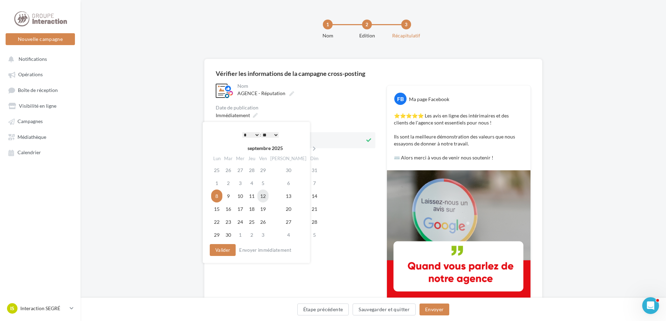
click at [269, 199] on td "12" at bounding box center [262, 196] width 11 height 13
click at [230, 253] on button "Valider" at bounding box center [221, 250] width 26 height 12
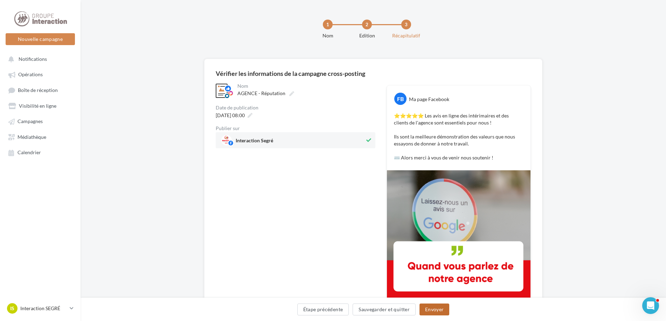
click at [441, 311] on button "Envoyer" at bounding box center [434, 310] width 30 height 12
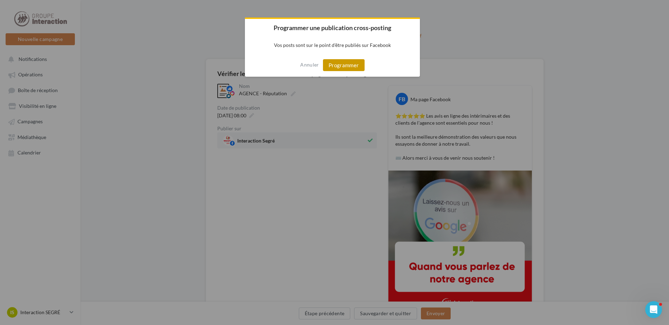
click at [356, 62] on button "Programmer" at bounding box center [344, 65] width 42 height 12
